Goal: Task Accomplishment & Management: Complete application form

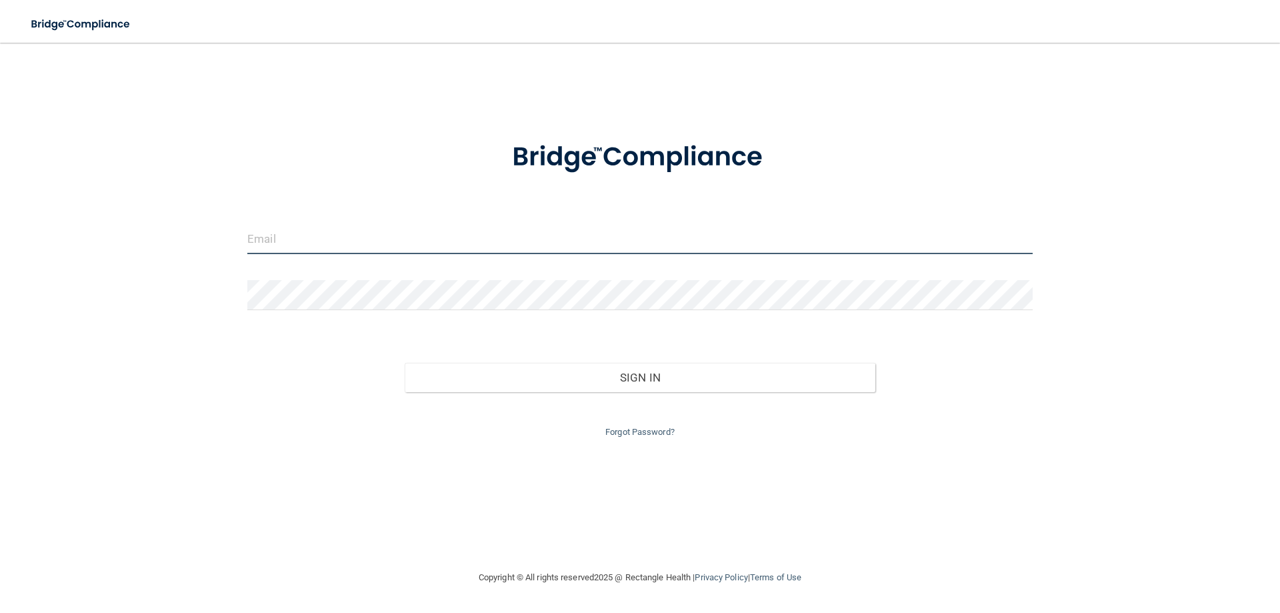
click at [312, 239] on input "email" at bounding box center [639, 239] width 785 height 30
type input "[EMAIL_ADDRESS][DOMAIN_NAME]"
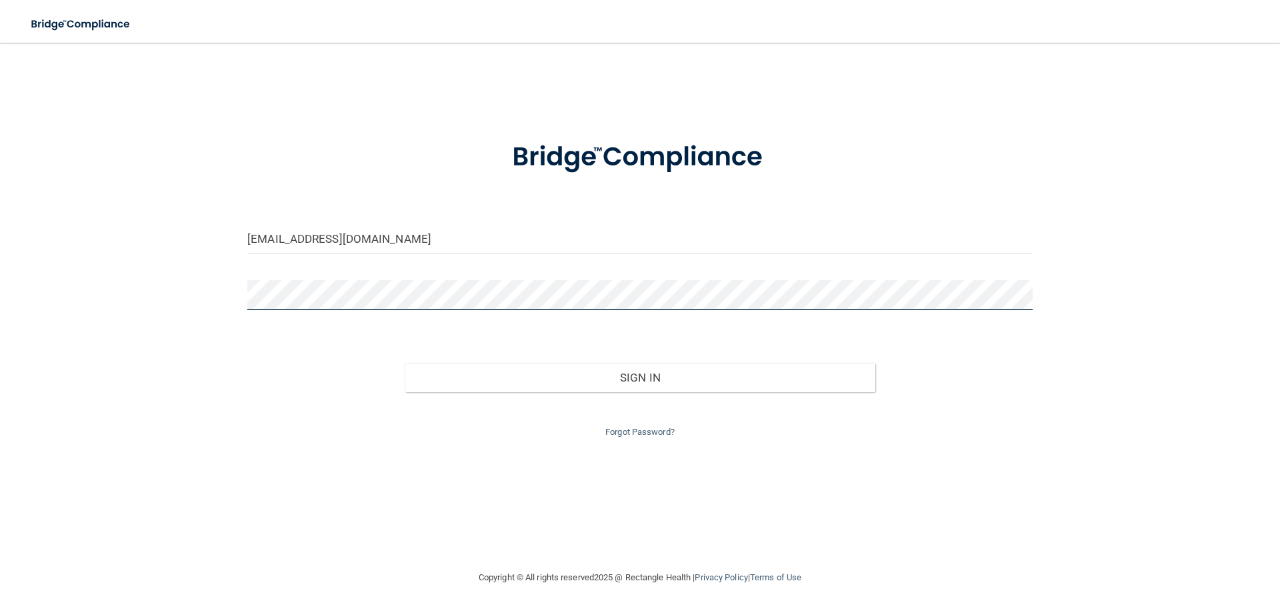
click at [405, 363] on button "Sign In" at bounding box center [640, 377] width 471 height 29
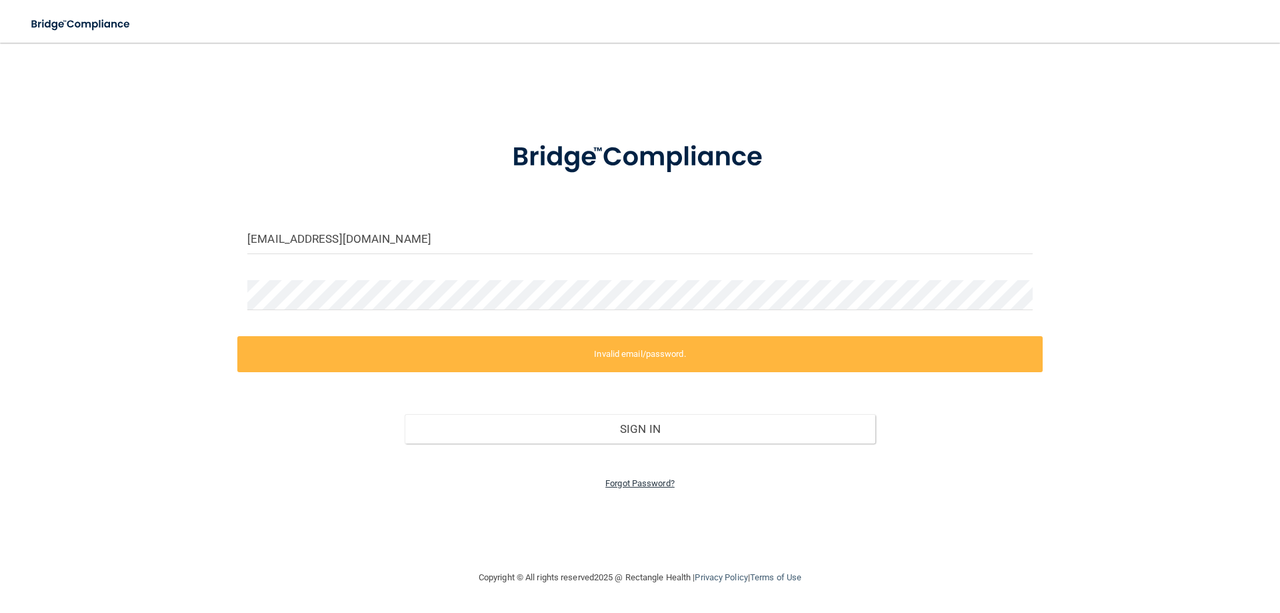
click at [642, 483] on link "Forgot Password?" at bounding box center [639, 483] width 69 height 10
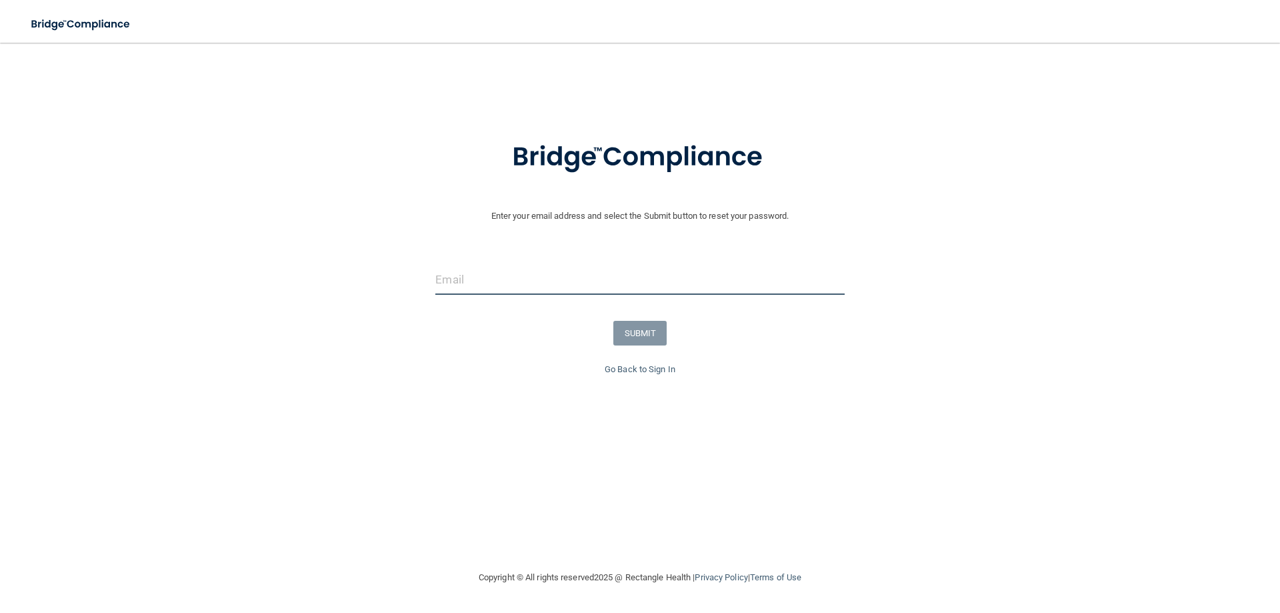
click at [508, 280] on input "email" at bounding box center [639, 280] width 409 height 30
type input "[EMAIL_ADDRESS][DOMAIN_NAME]"
click at [655, 323] on button "SUBMIT" at bounding box center [640, 333] width 54 height 25
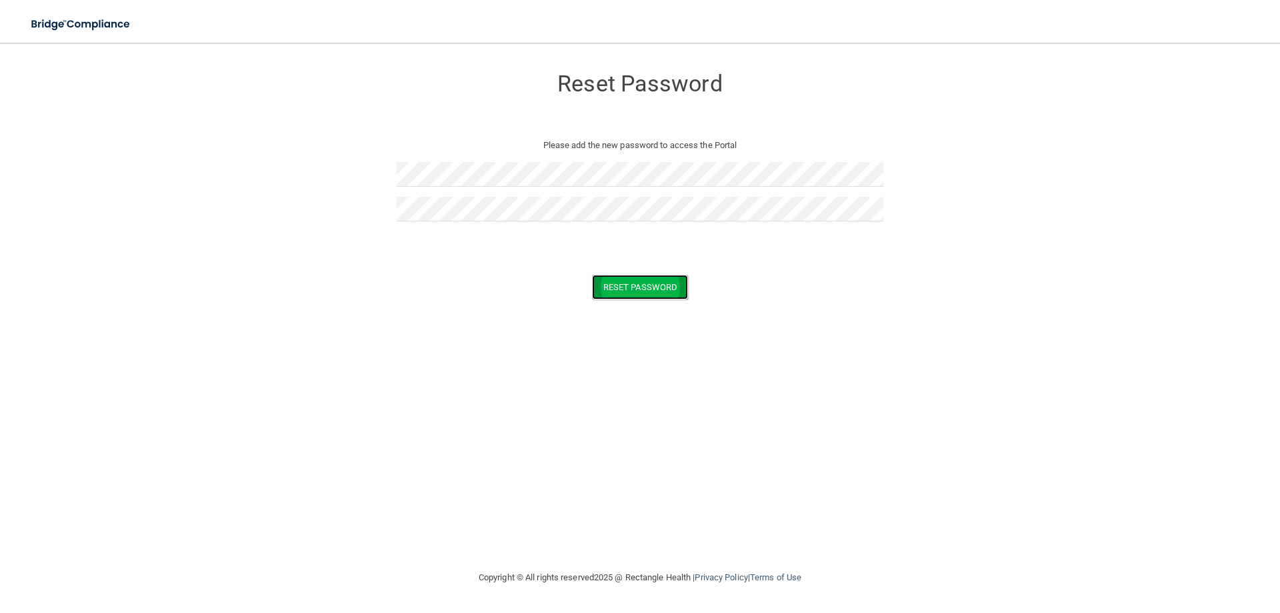
click at [627, 287] on button "Reset Password" at bounding box center [640, 287] width 96 height 25
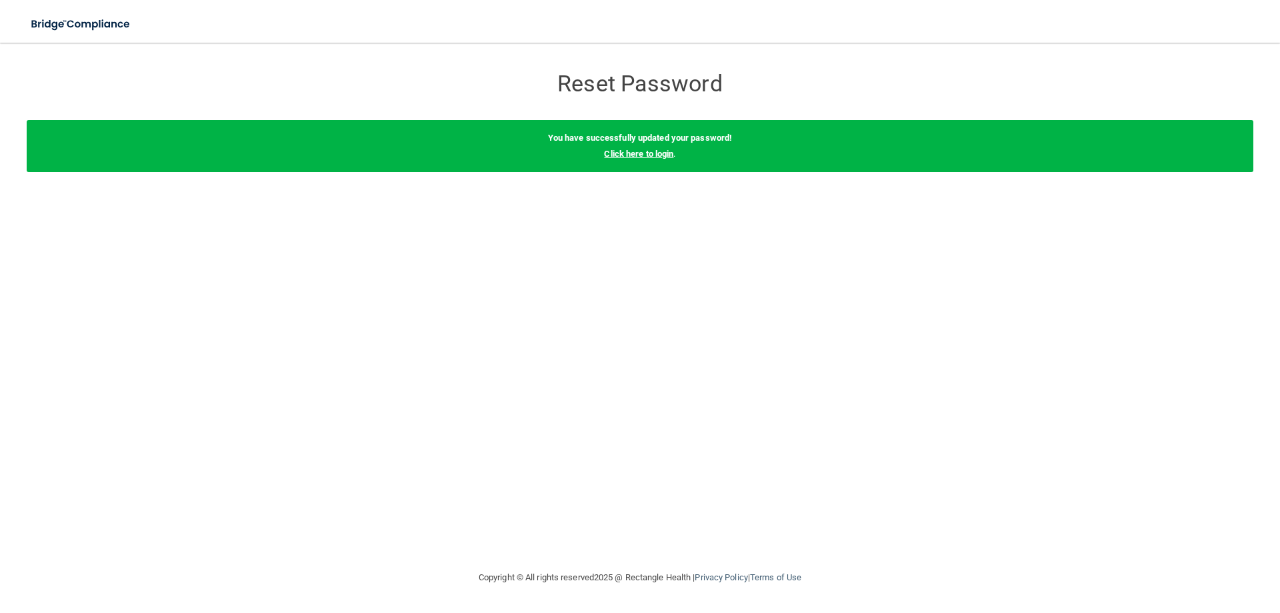
click at [635, 153] on link "Click here to login" at bounding box center [638, 154] width 69 height 10
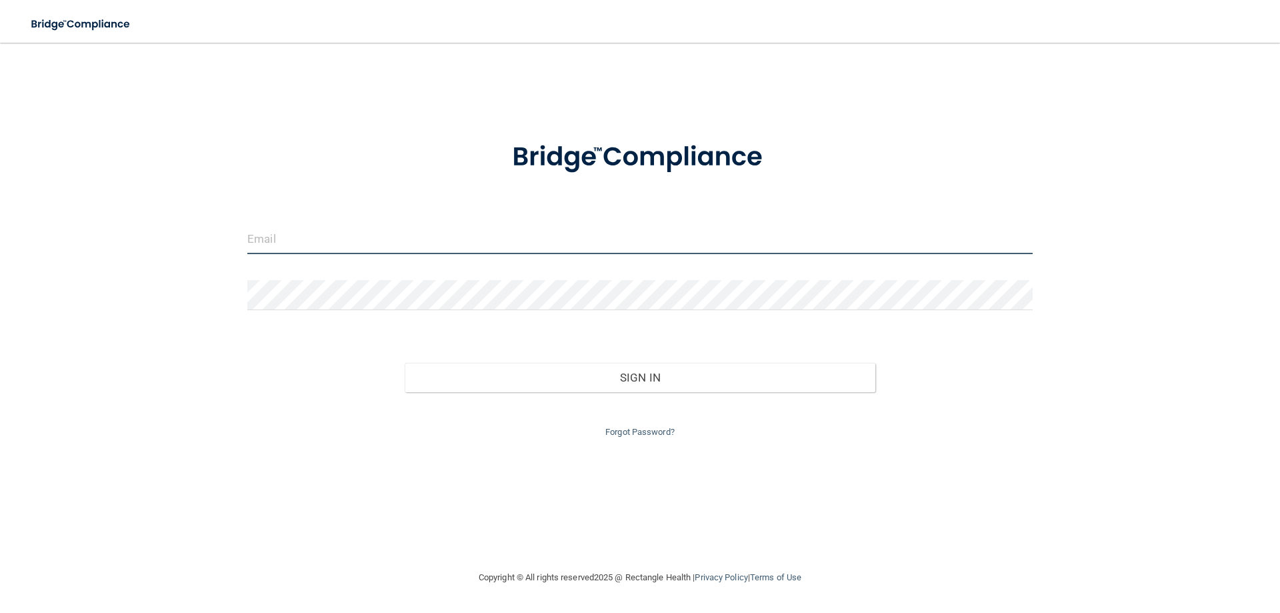
click at [367, 251] on input "email" at bounding box center [639, 239] width 785 height 30
click at [378, 228] on input "email" at bounding box center [639, 239] width 785 height 30
type input "[EMAIL_ADDRESS][DOMAIN_NAME]"
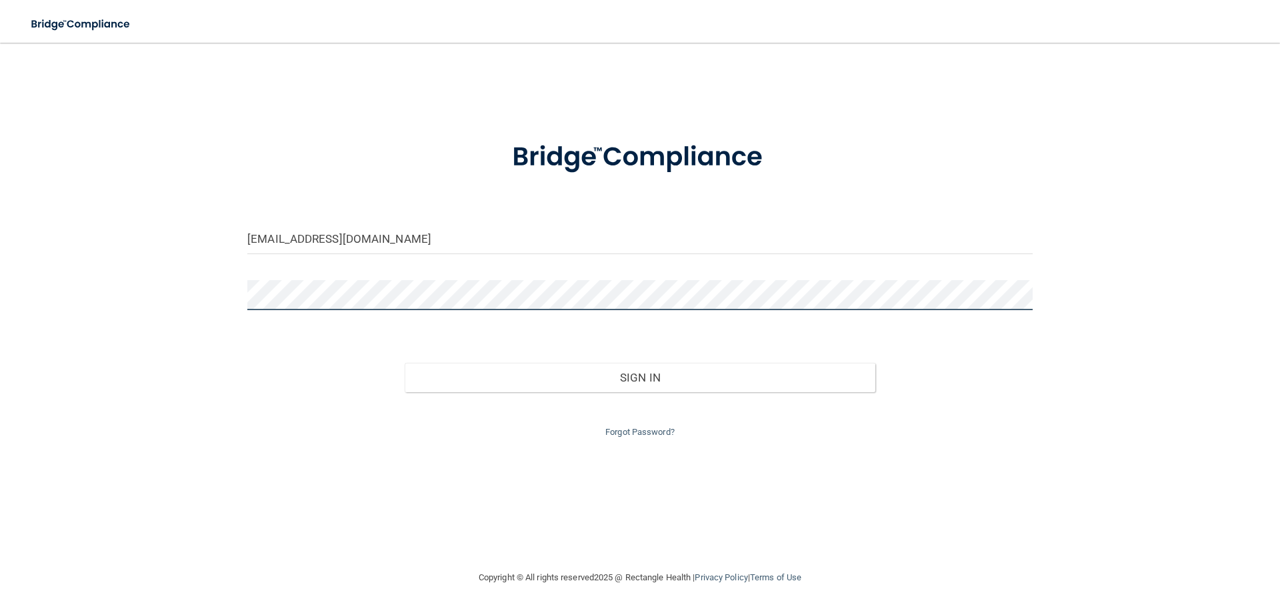
click at [405, 363] on button "Sign In" at bounding box center [640, 377] width 471 height 29
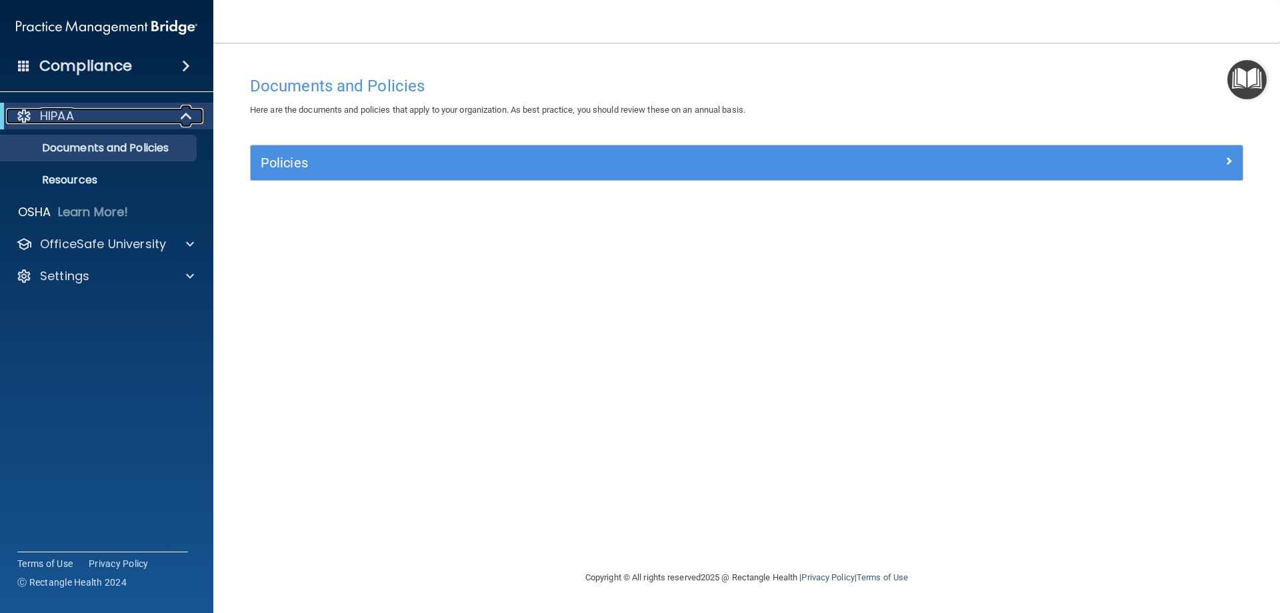
click at [191, 111] on span at bounding box center [187, 116] width 11 height 16
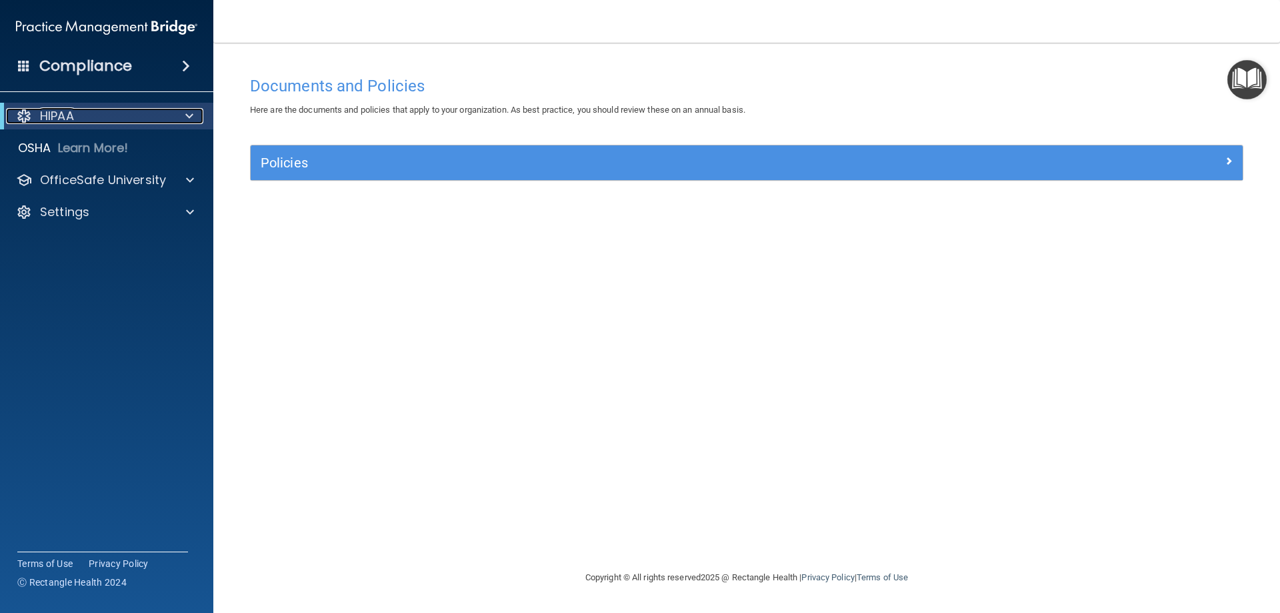
click at [187, 111] on span at bounding box center [189, 116] width 8 height 16
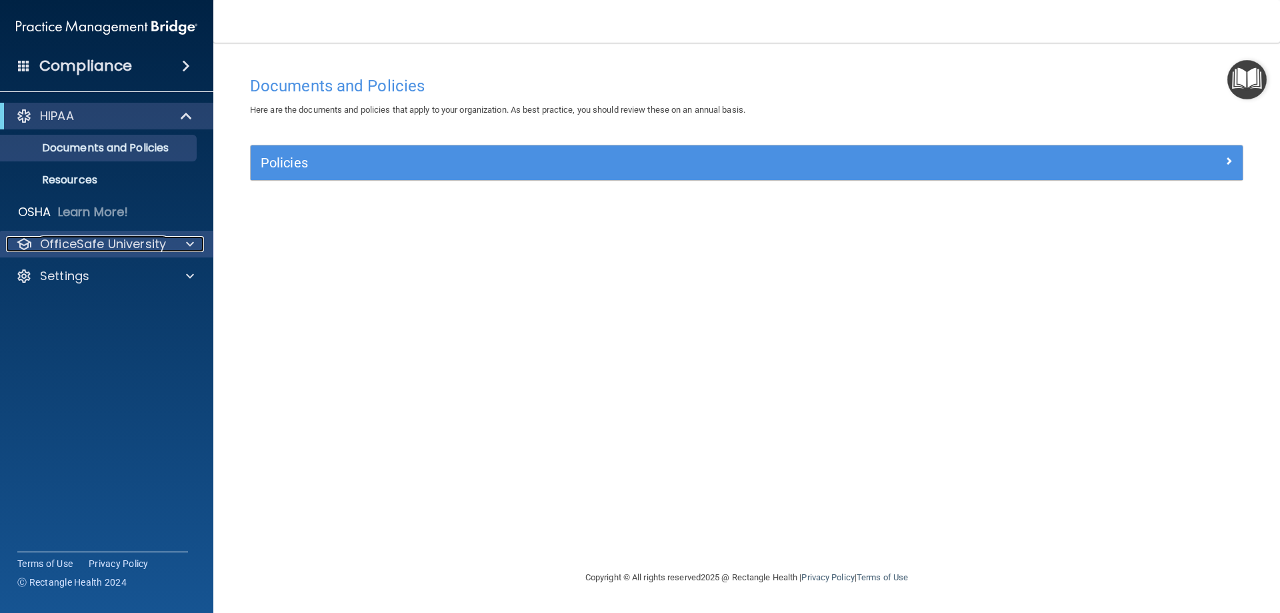
click at [189, 240] on span at bounding box center [190, 244] width 8 height 16
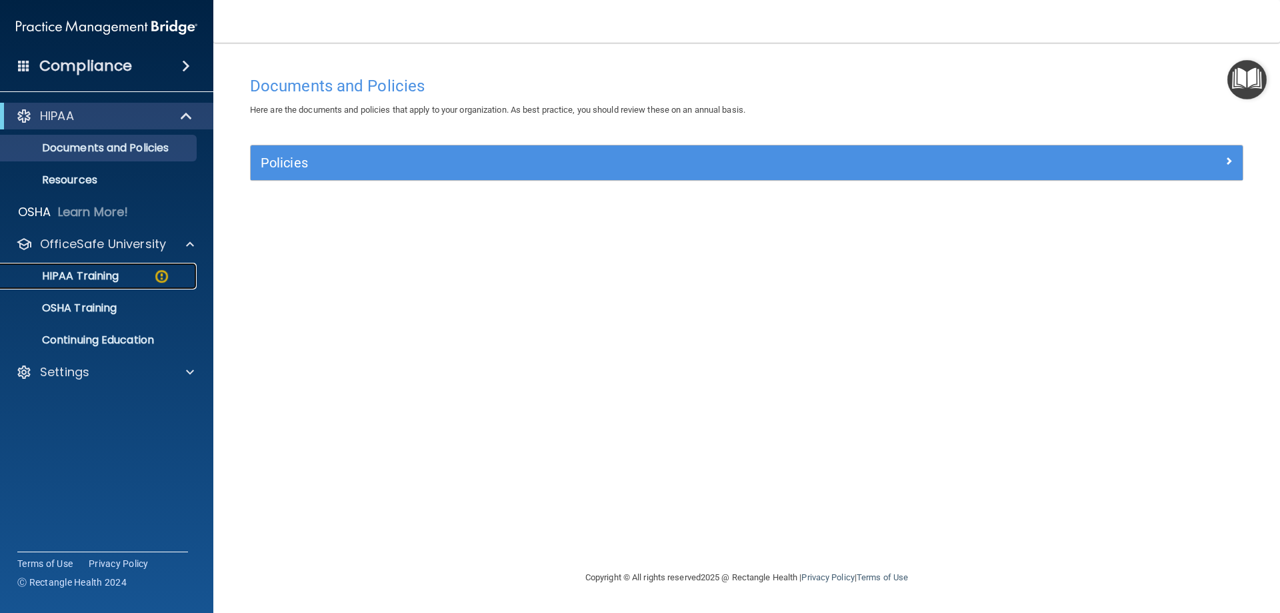
click at [96, 269] on p "HIPAA Training" at bounding box center [64, 275] width 110 height 13
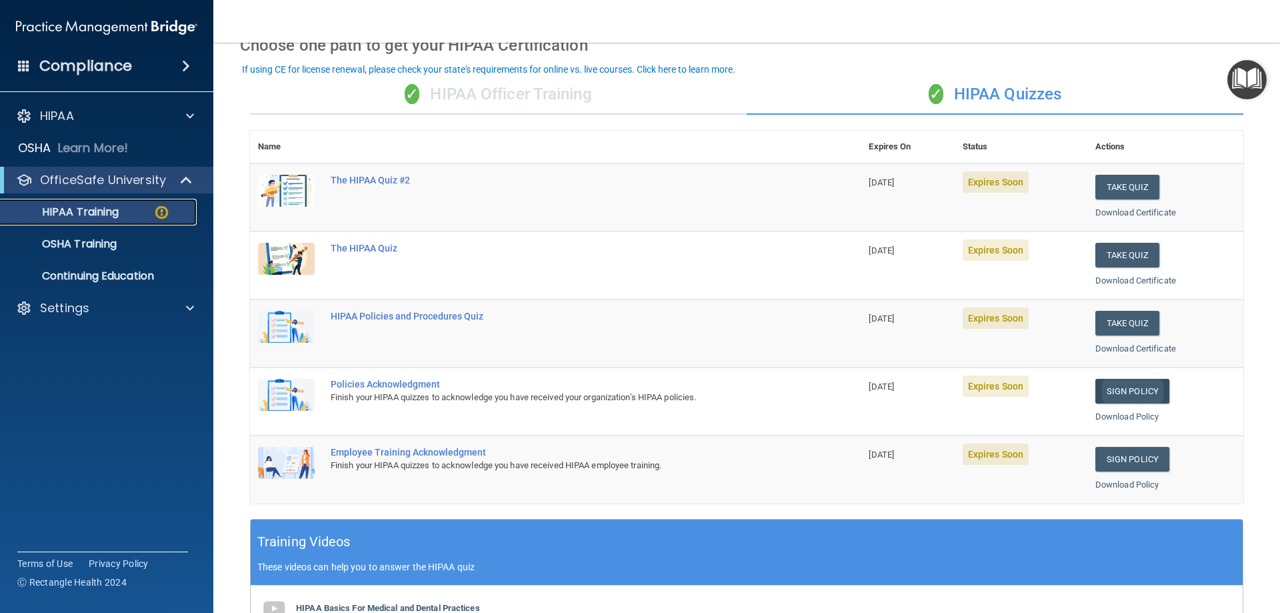
scroll to position [67, 0]
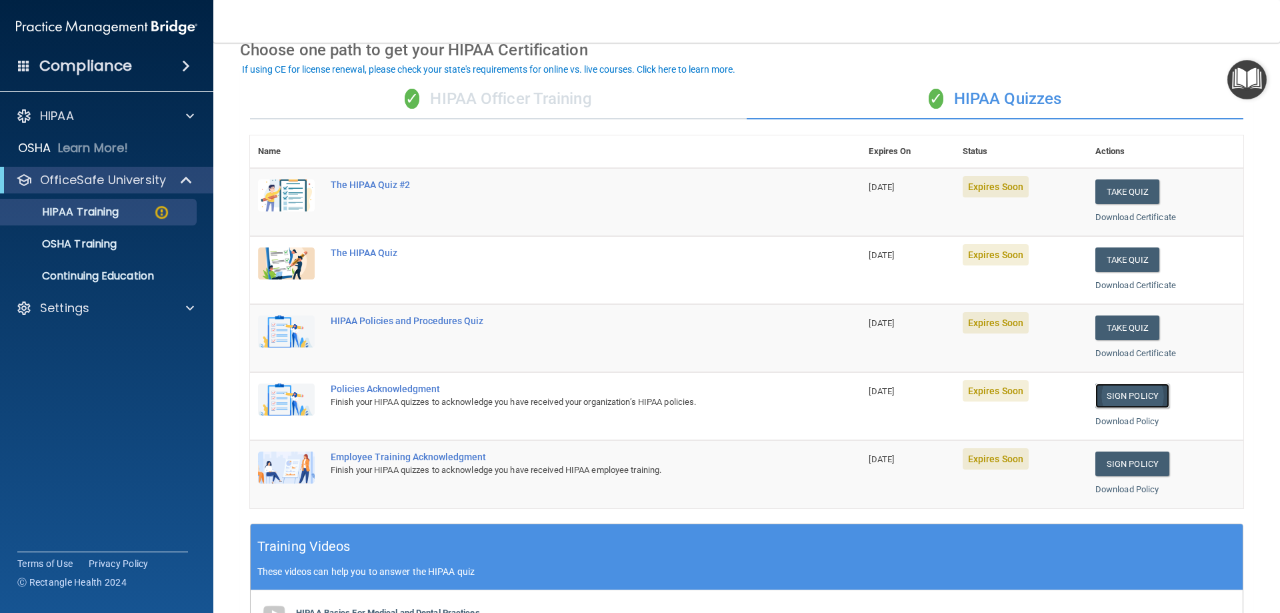
click at [1123, 394] on link "Sign Policy" at bounding box center [1132, 395] width 74 height 25
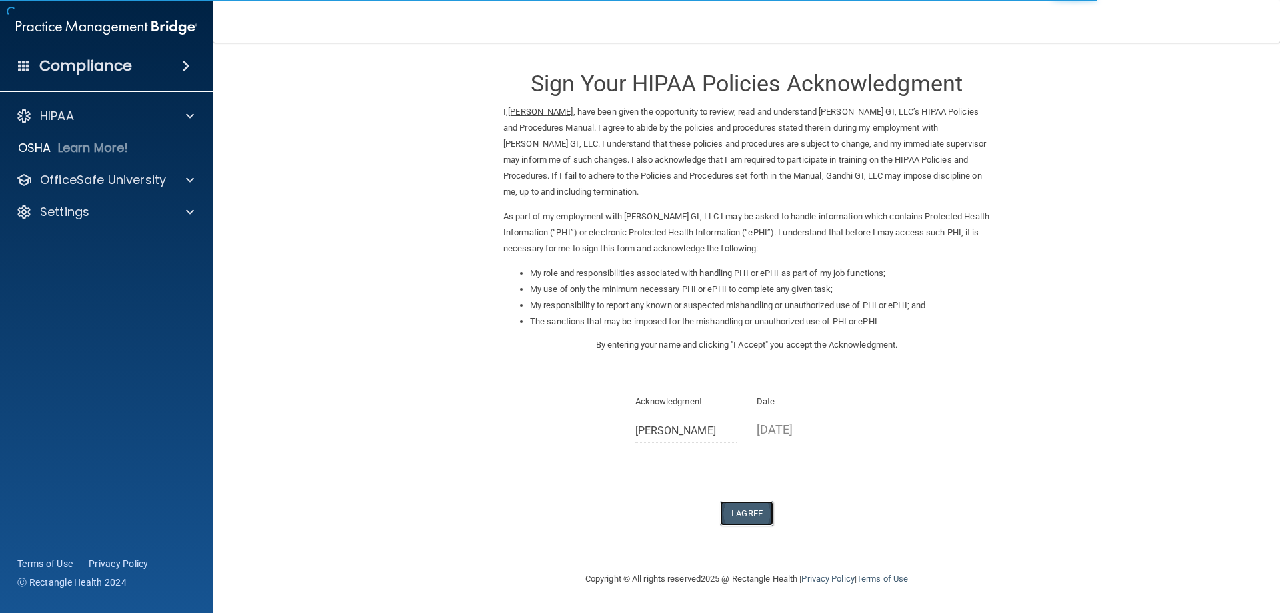
click at [758, 505] on button "I Agree" at bounding box center [746, 513] width 53 height 25
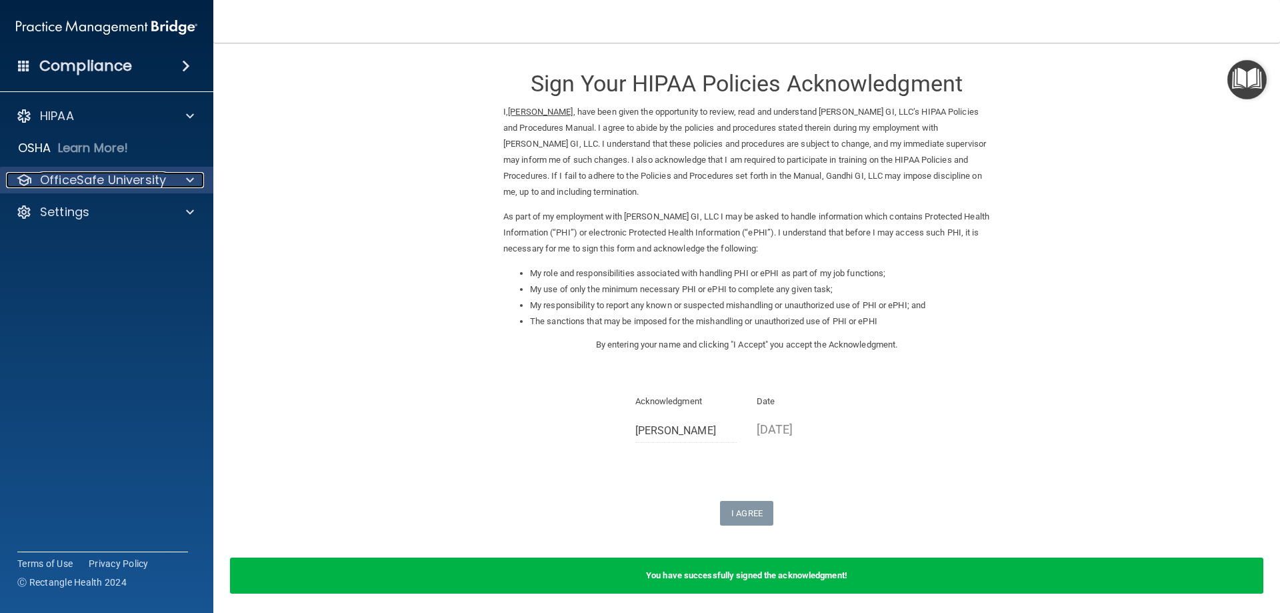
click at [188, 178] on span at bounding box center [190, 180] width 8 height 16
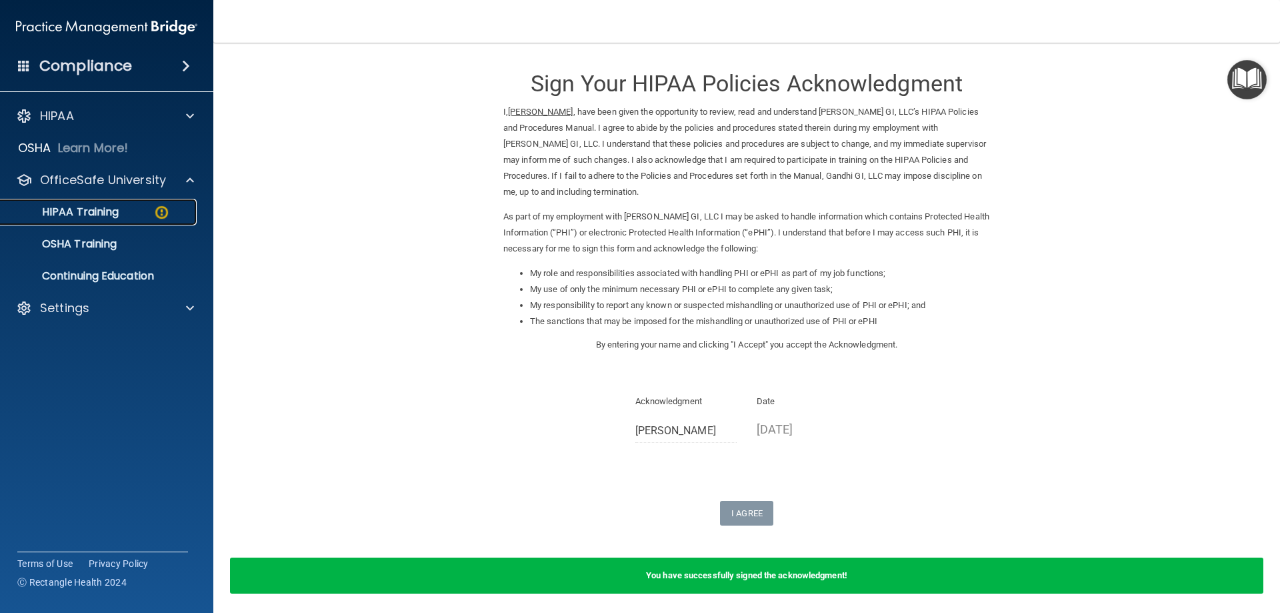
click at [155, 211] on img at bounding box center [161, 212] width 17 height 17
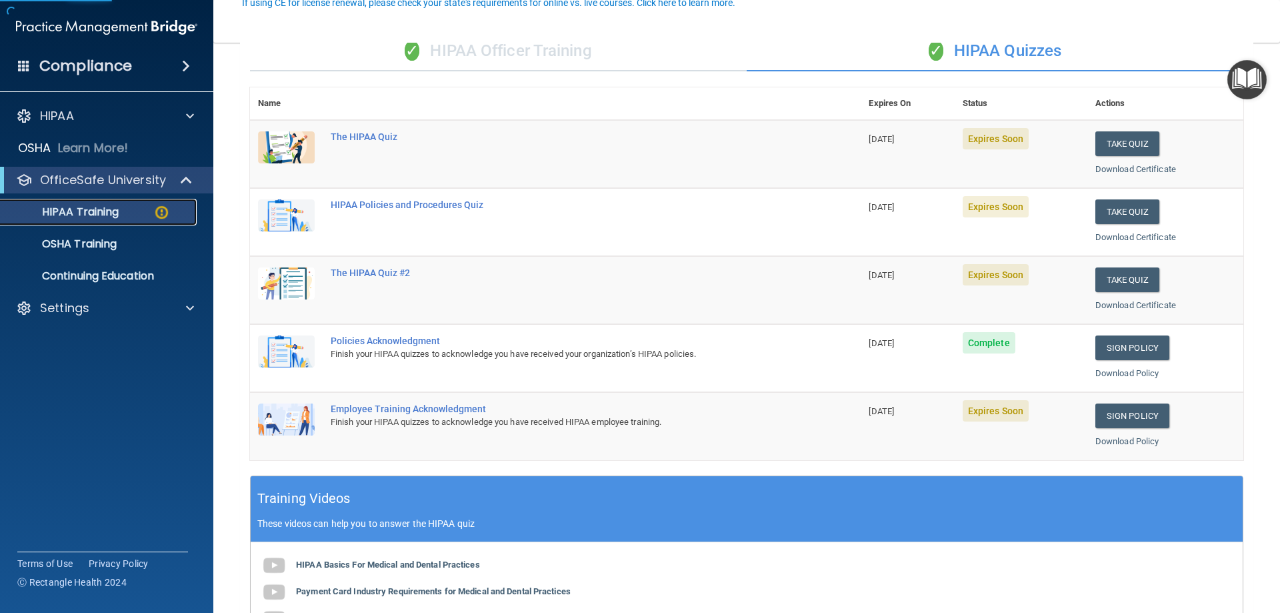
scroll to position [133, 0]
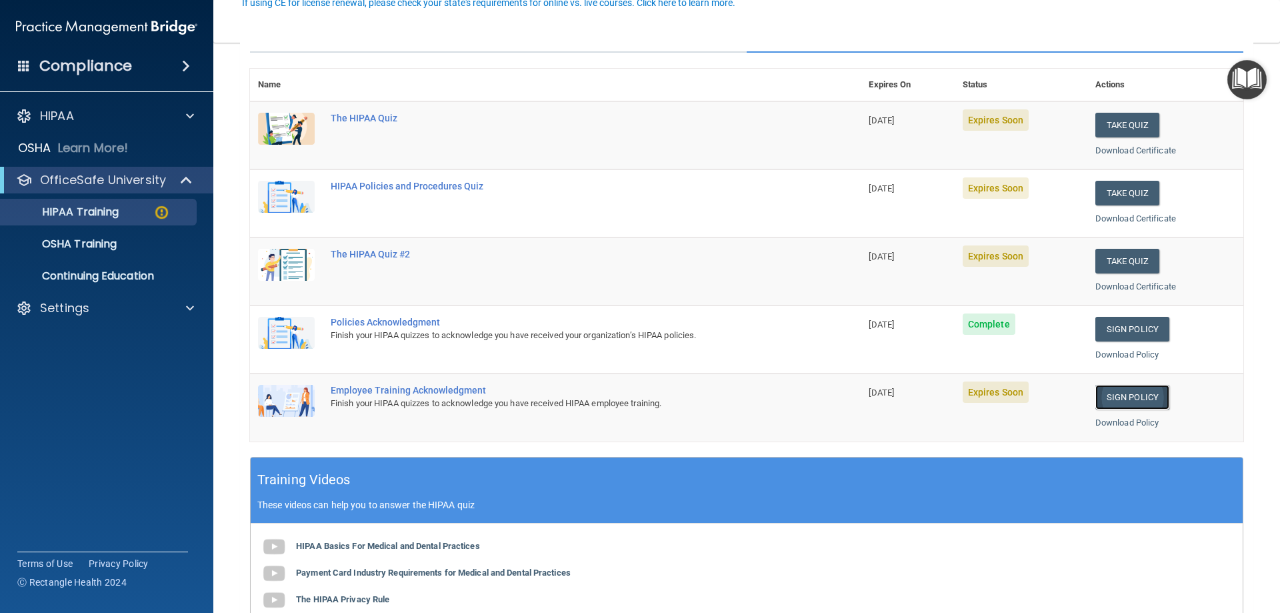
click at [1127, 401] on link "Sign Policy" at bounding box center [1132, 397] width 74 height 25
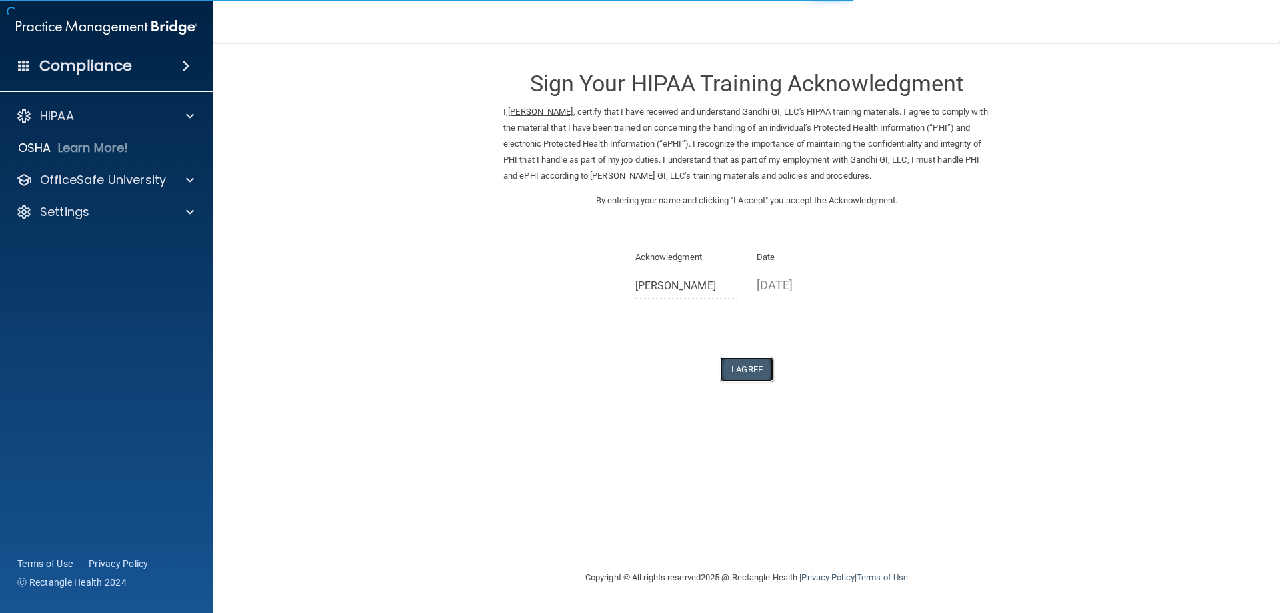
click at [759, 375] on button "I Agree" at bounding box center [746, 369] width 53 height 25
